Goal: Find specific page/section

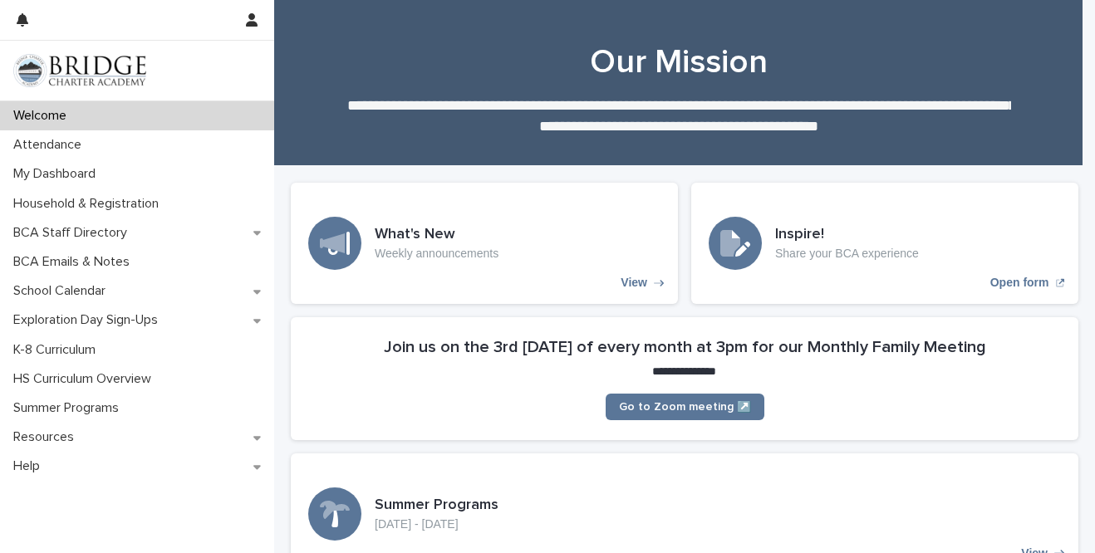
scroll to position [719, 0]
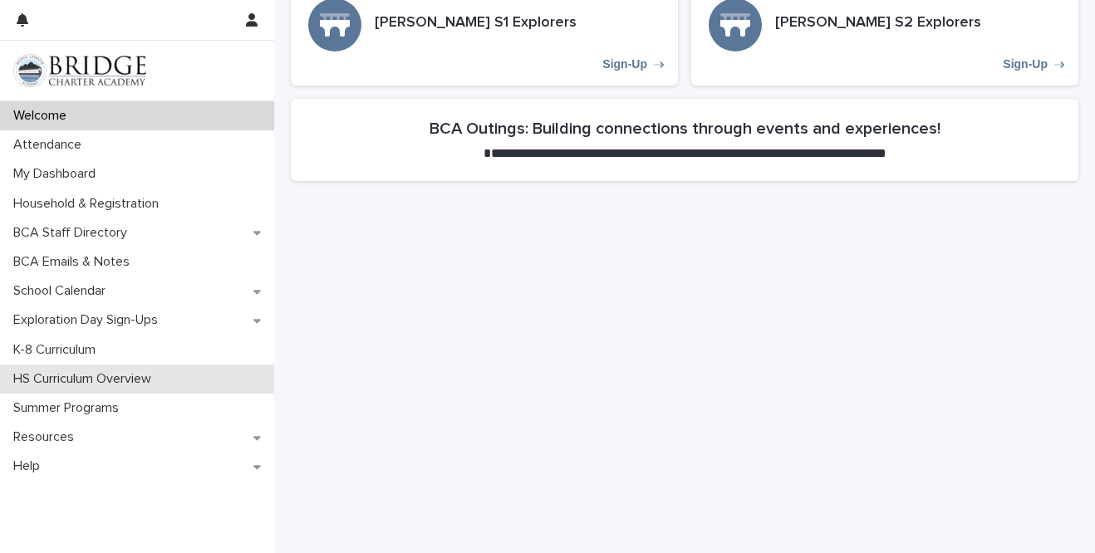
click at [145, 382] on p "HS Curriculum Overview" at bounding box center [86, 379] width 158 height 16
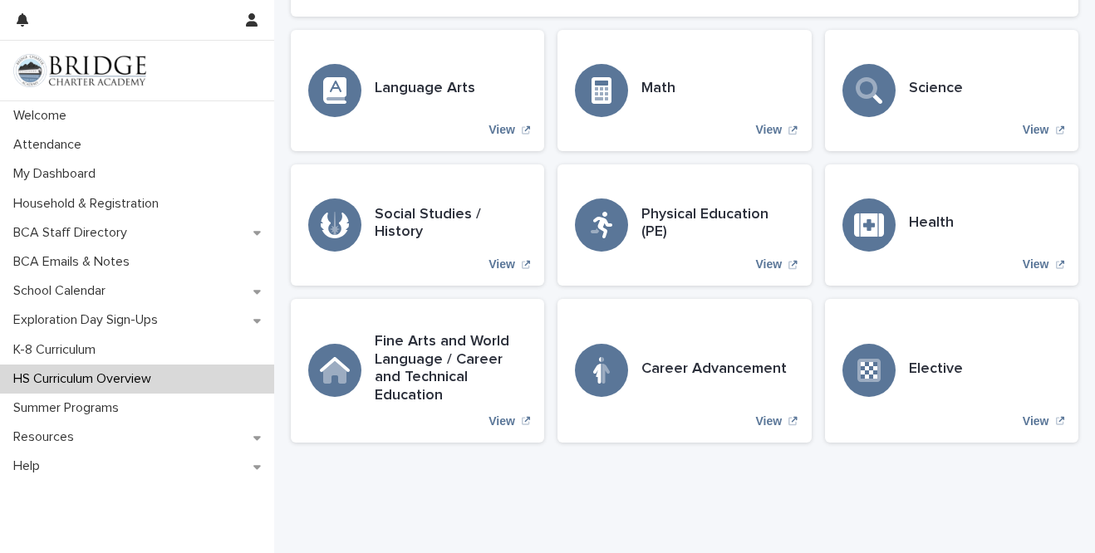
scroll to position [539, 0]
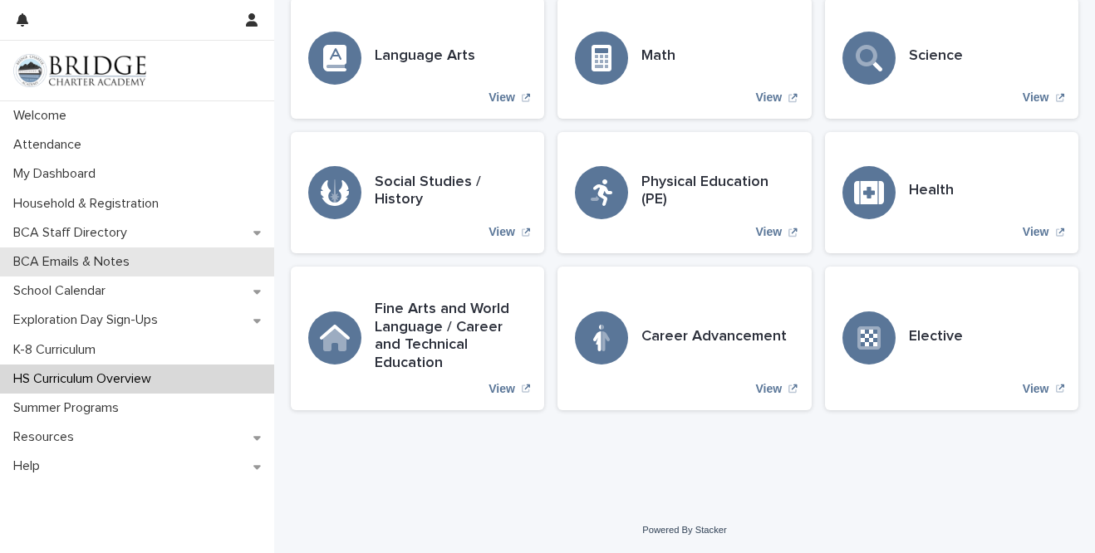
click at [174, 256] on div "BCA Emails & Notes" at bounding box center [137, 262] width 274 height 29
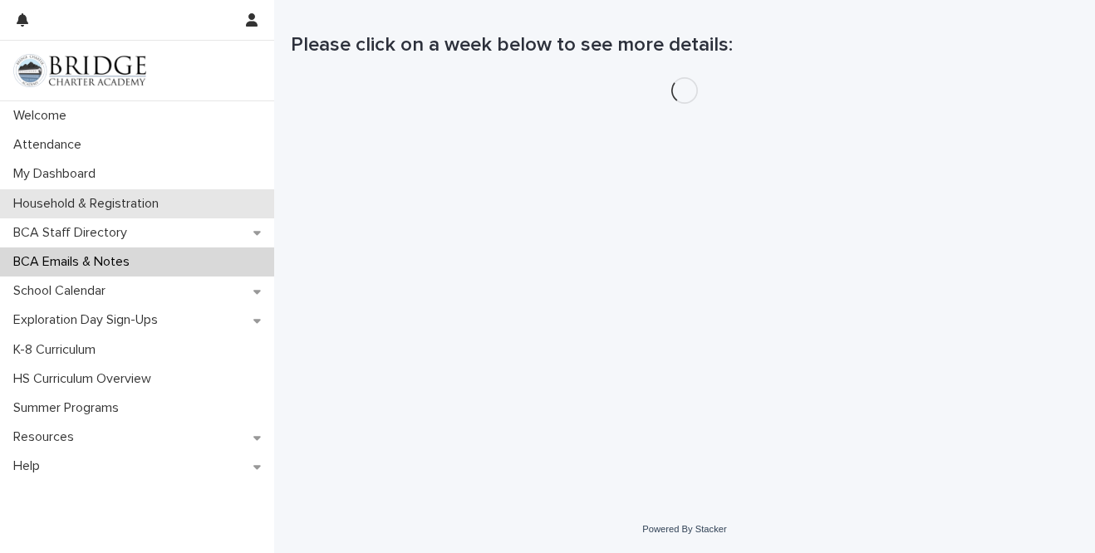
click at [177, 209] on div "Household & Registration" at bounding box center [137, 203] width 274 height 29
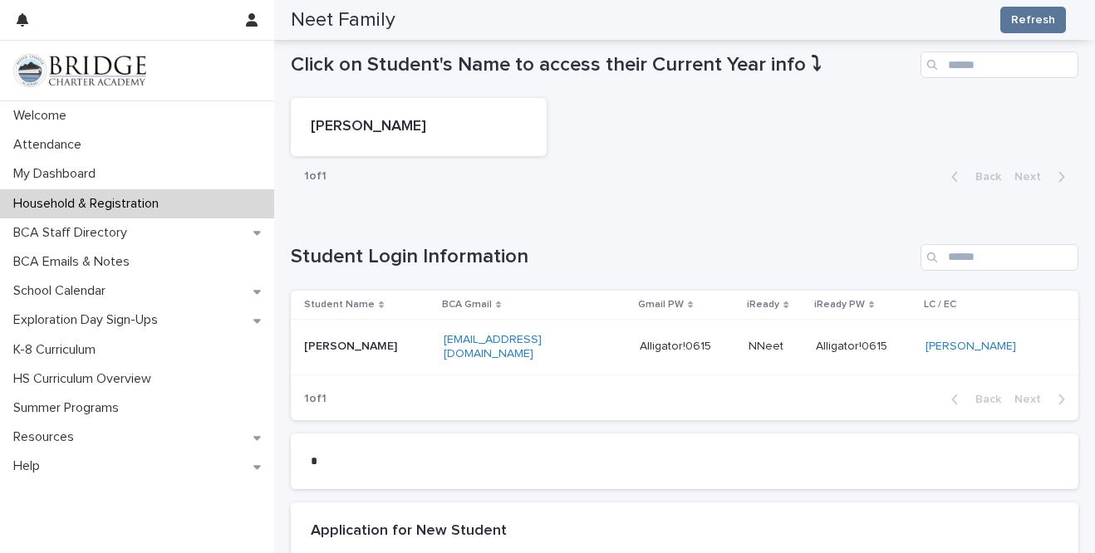
scroll to position [884, 0]
click at [673, 339] on p "Alligator!0615" at bounding box center [688, 346] width 96 height 14
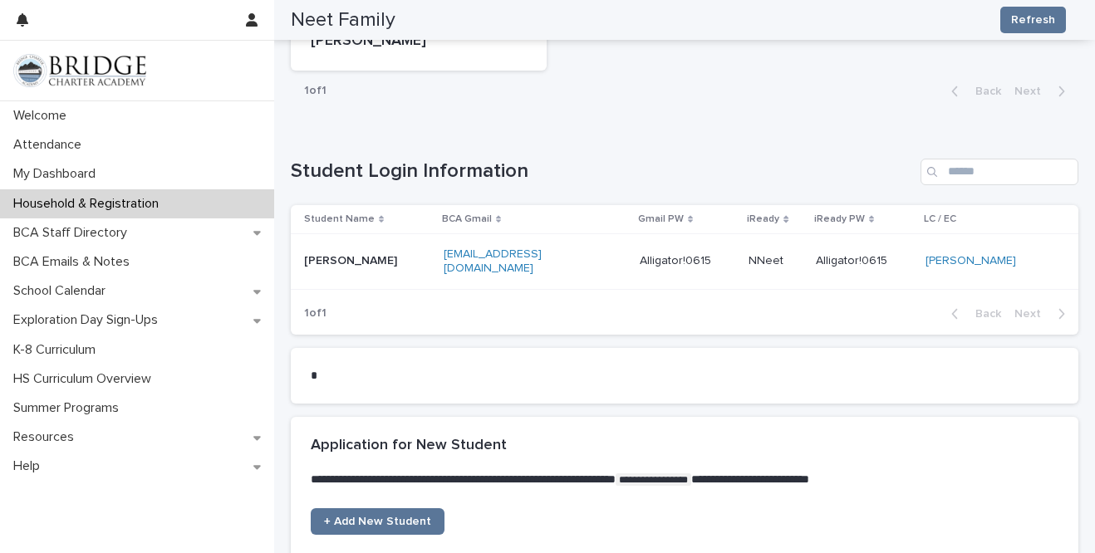
scroll to position [969, 0]
